Goal: Information Seeking & Learning: Learn about a topic

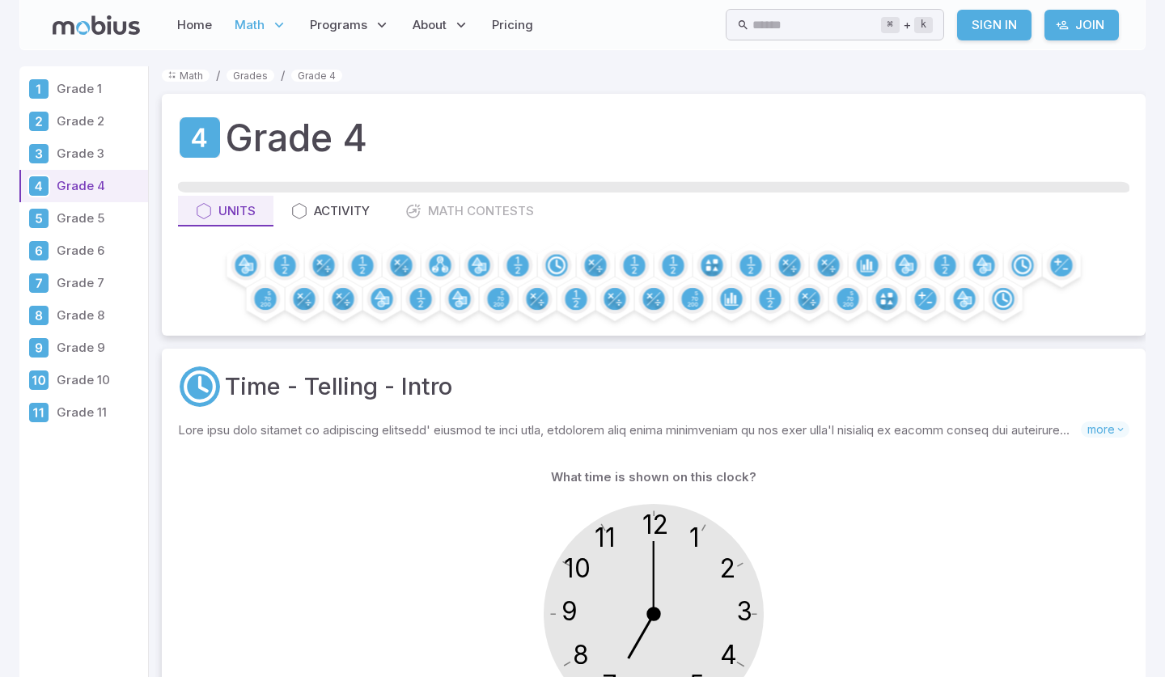
click at [310, 303] on div at bounding box center [653, 283] width 951 height 74
click at [310, 303] on icon at bounding box center [309, 303] width 6 height 6
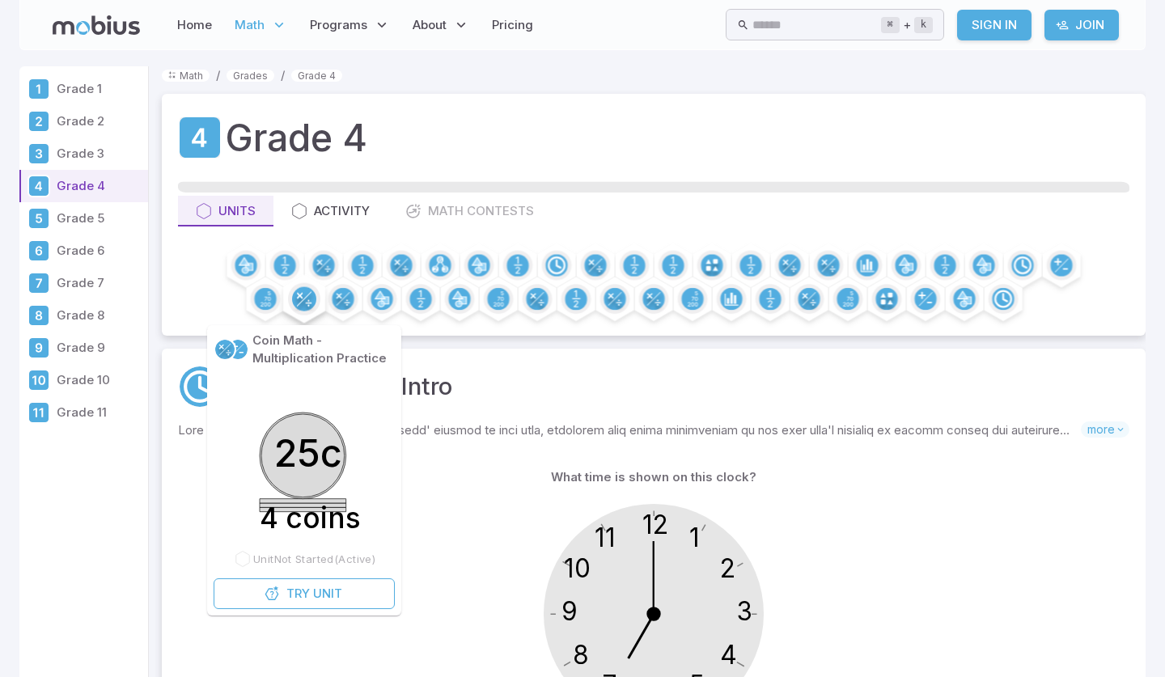
click at [309, 303] on icon at bounding box center [309, 303] width 6 height 6
click at [305, 298] on icon at bounding box center [304, 299] width 15 height 15
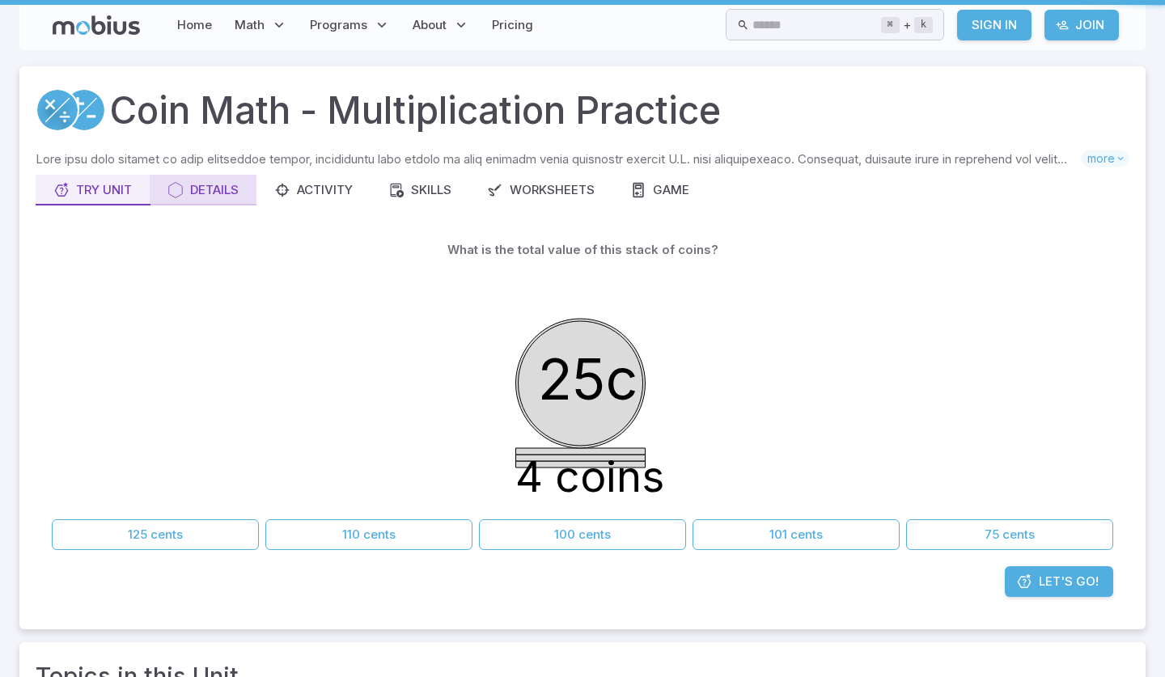
click at [232, 181] on div "Details" at bounding box center [202, 190] width 71 height 18
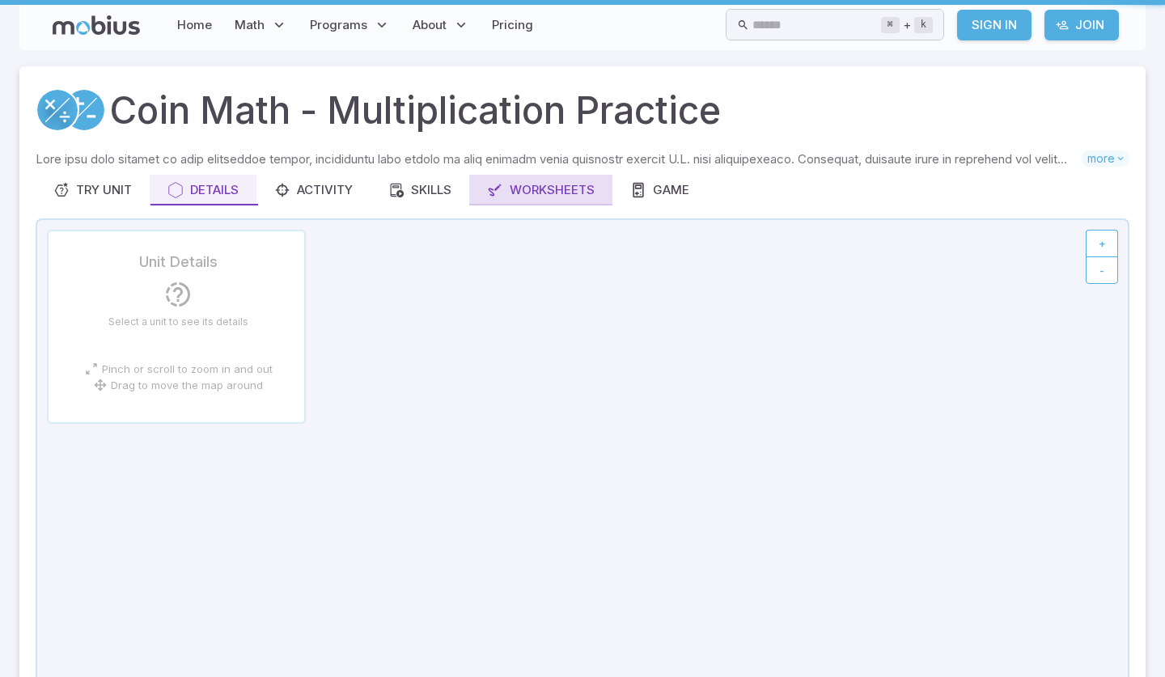
click at [560, 181] on div "Worksheets" at bounding box center [541, 190] width 108 height 18
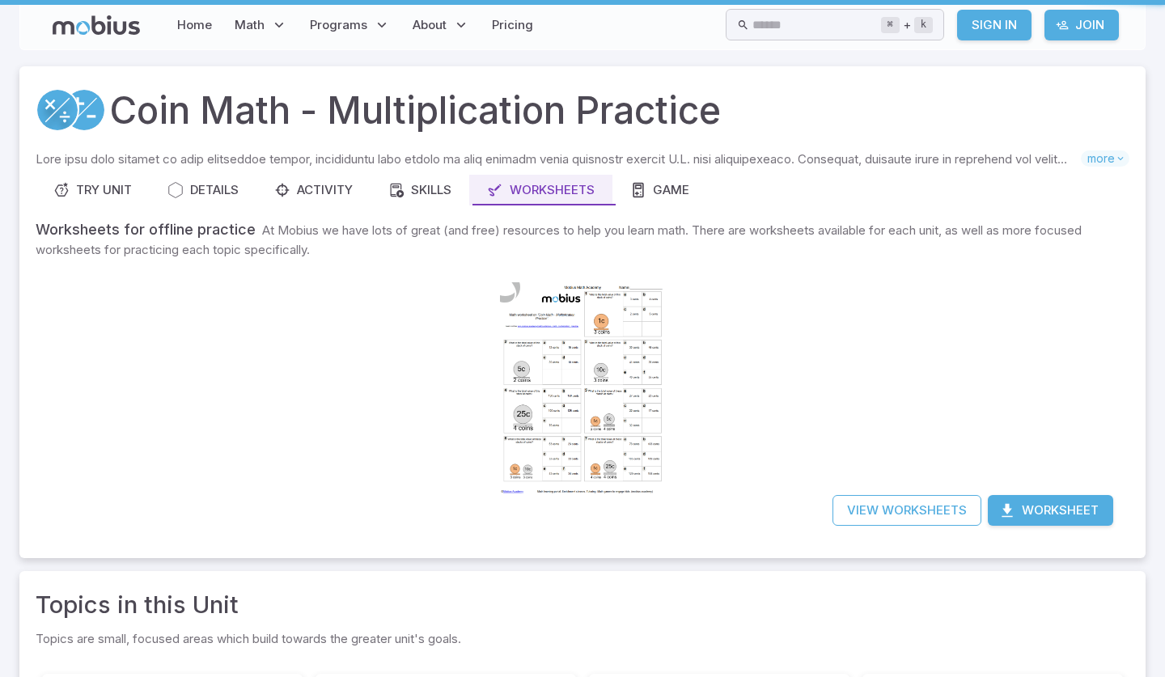
click at [557, 181] on div "Worksheets" at bounding box center [541, 190] width 108 height 18
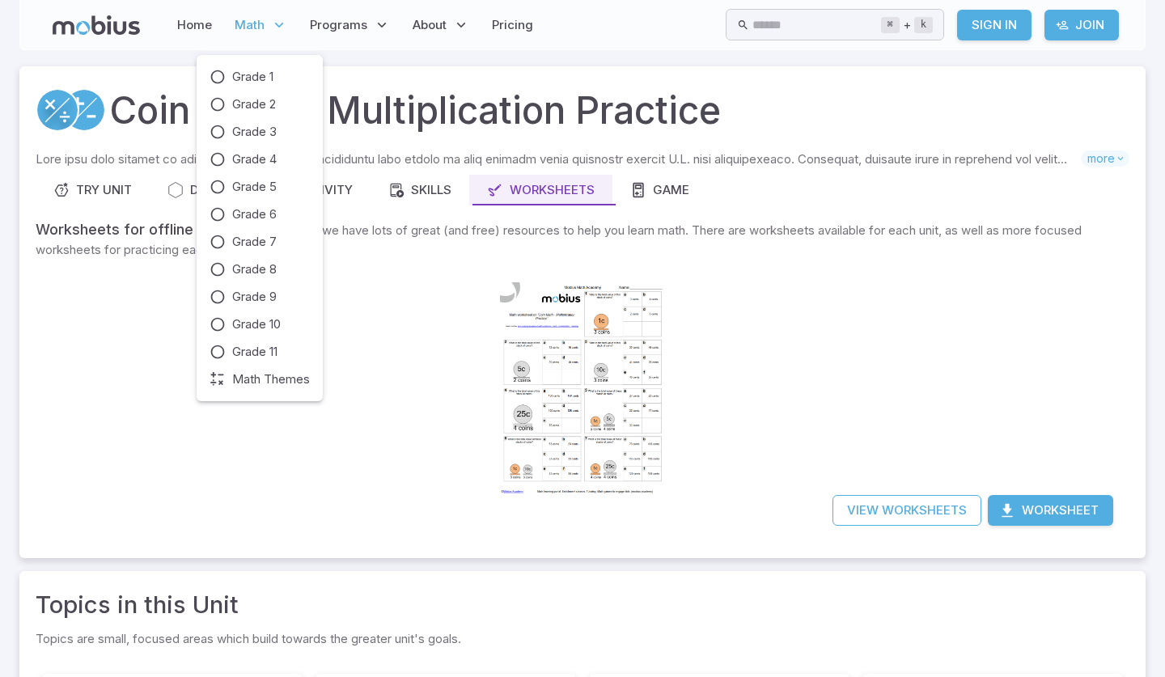
click at [254, 21] on span "Math" at bounding box center [250, 25] width 30 height 18
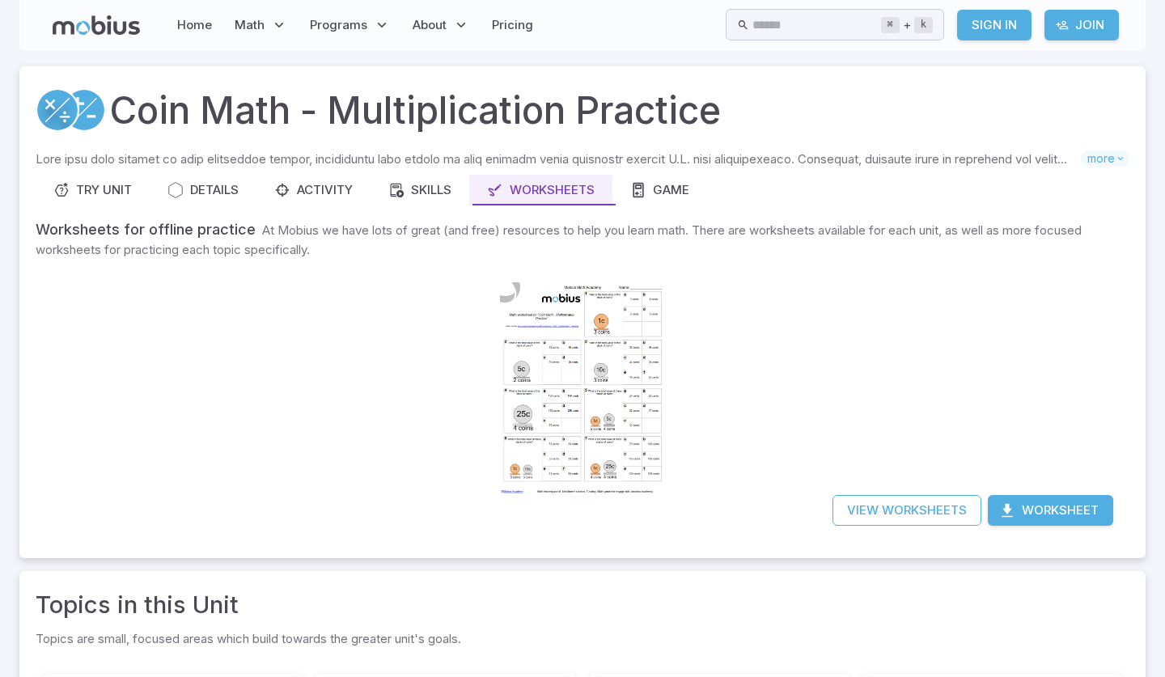
click at [275, 162] on span "Grade 4" at bounding box center [254, 168] width 44 height 18
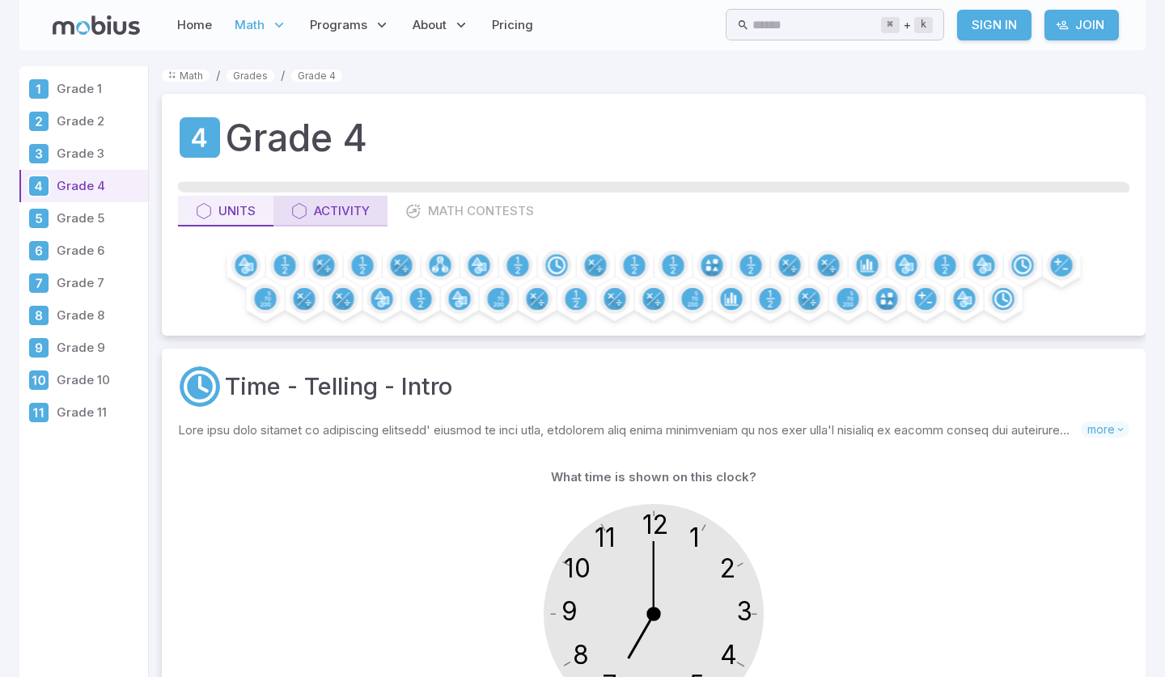
click at [313, 218] on div "Activity" at bounding box center [330, 211] width 78 height 18
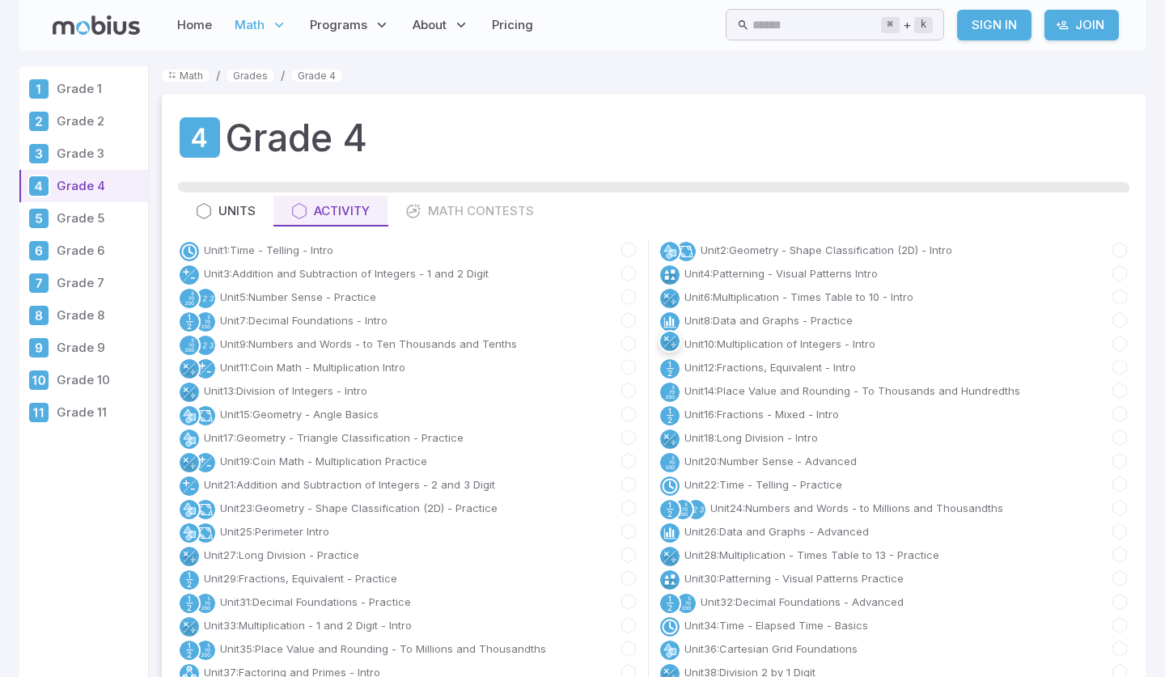
click at [677, 346] on circle at bounding box center [669, 341] width 19 height 19
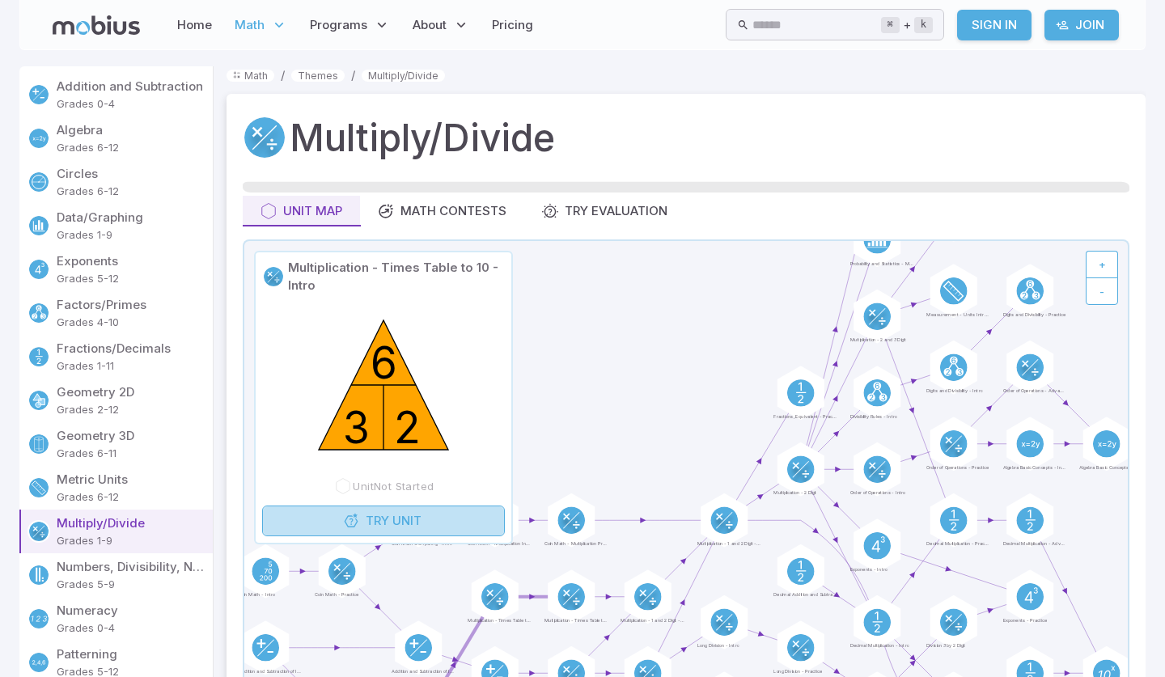
click at [385, 515] on span "Try" at bounding box center [377, 521] width 23 height 18
